Goal: Information Seeking & Learning: Learn about a topic

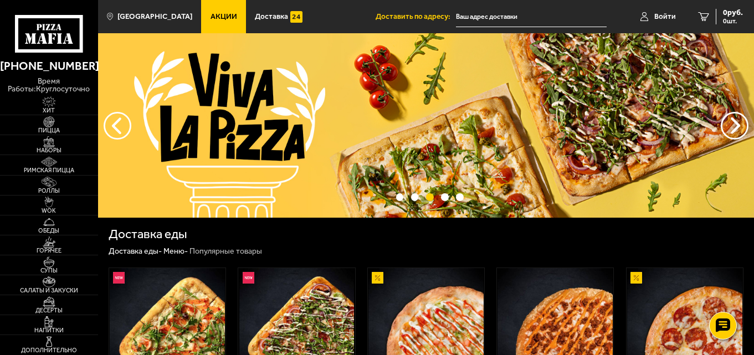
click at [224, 11] on link "Акции" at bounding box center [223, 16] width 45 height 33
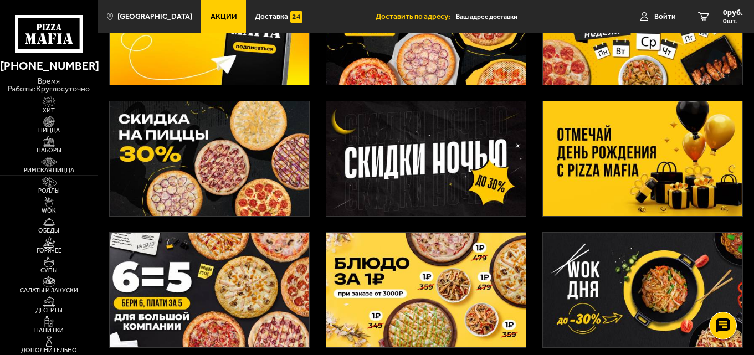
click at [630, 146] on img at bounding box center [643, 158] width 200 height 115
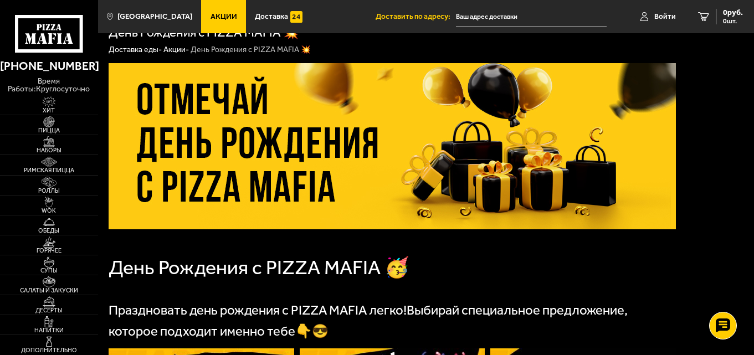
scroll to position [332, 0]
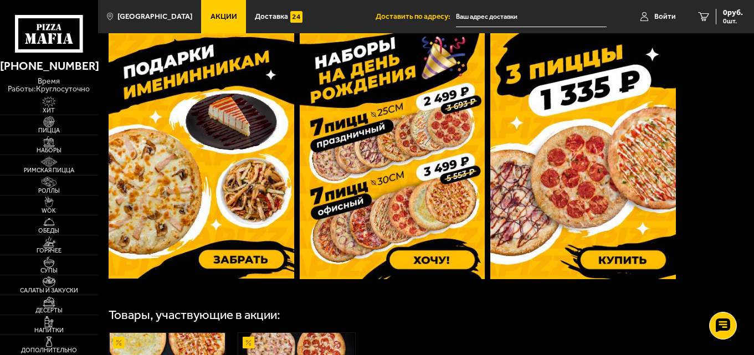
click at [222, 225] on img at bounding box center [201, 155] width 185 height 245
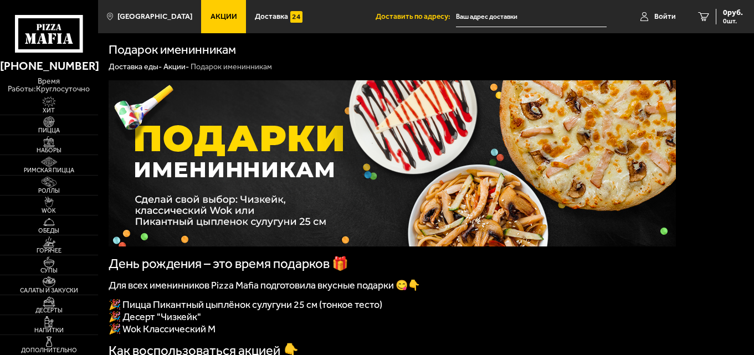
scroll to position [221, 0]
